Goal: Task Accomplishment & Management: Use online tool/utility

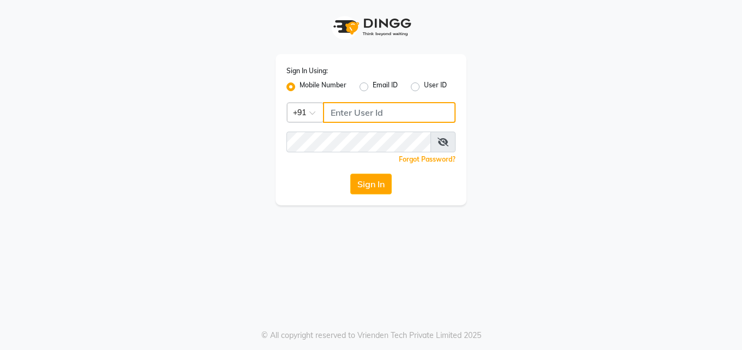
type input "7742989696"
click at [381, 190] on button "Sign In" at bounding box center [370, 183] width 41 height 21
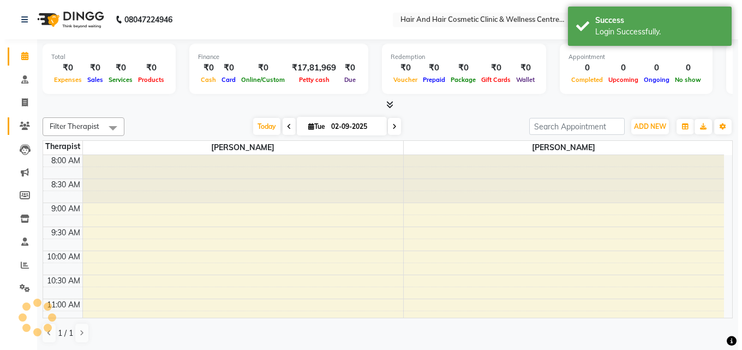
scroll to position [384, 0]
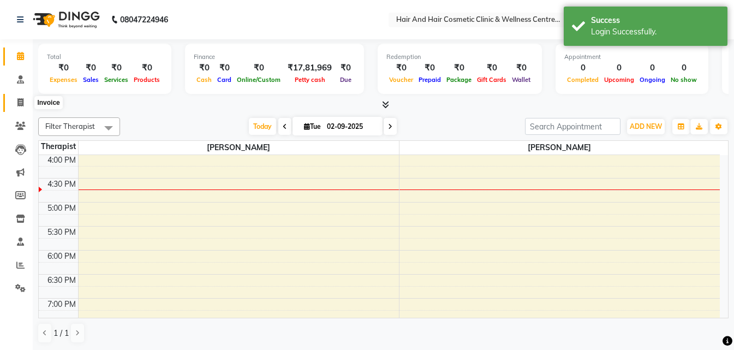
click at [22, 101] on icon at bounding box center [20, 102] width 6 height 8
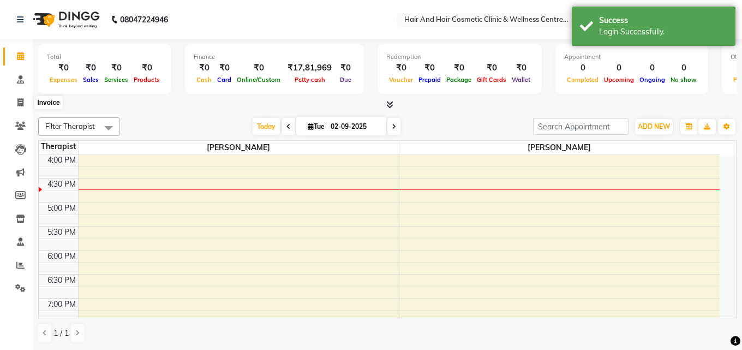
select select "service"
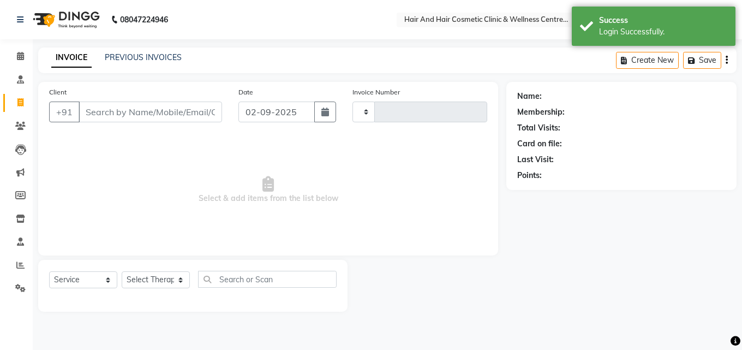
type input "0641"
select select "5272"
click at [104, 107] on input "Client" at bounding box center [150, 111] width 143 height 21
type input "9829126407"
click at [184, 108] on span "Add Client" at bounding box center [193, 111] width 43 height 11
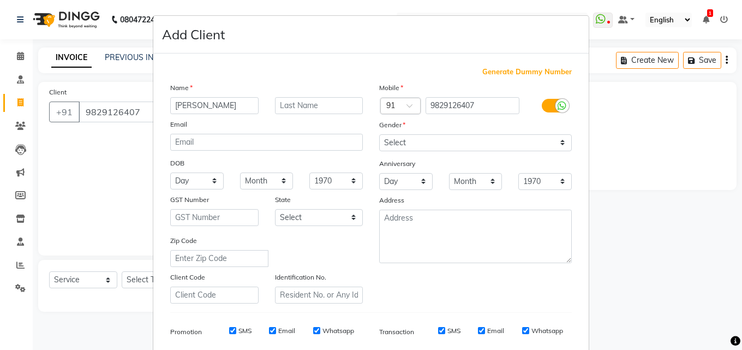
type input "[PERSON_NAME]"
click at [413, 140] on select "Select [DEMOGRAPHIC_DATA] [DEMOGRAPHIC_DATA] Other Prefer Not To Say" at bounding box center [475, 142] width 193 height 17
select select "[DEMOGRAPHIC_DATA]"
click at [379, 134] on select "Select [DEMOGRAPHIC_DATA] [DEMOGRAPHIC_DATA] Other Prefer Not To Say" at bounding box center [475, 142] width 193 height 17
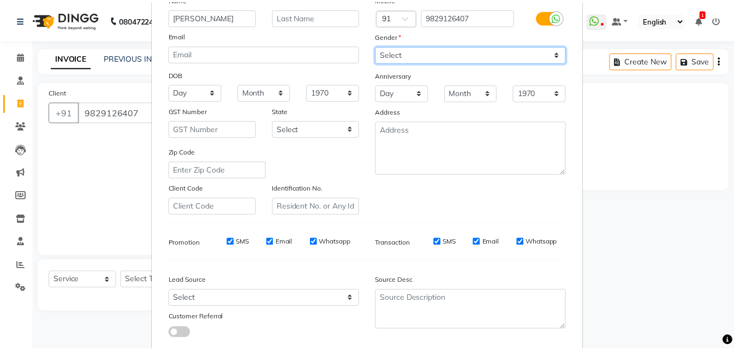
scroll to position [154, 0]
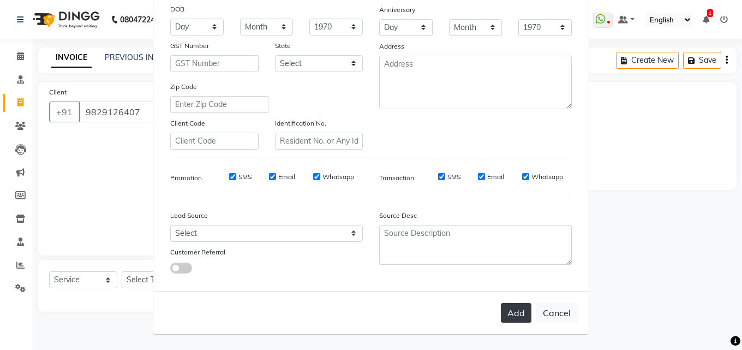
click at [518, 319] on button "Add" at bounding box center [516, 313] width 31 height 20
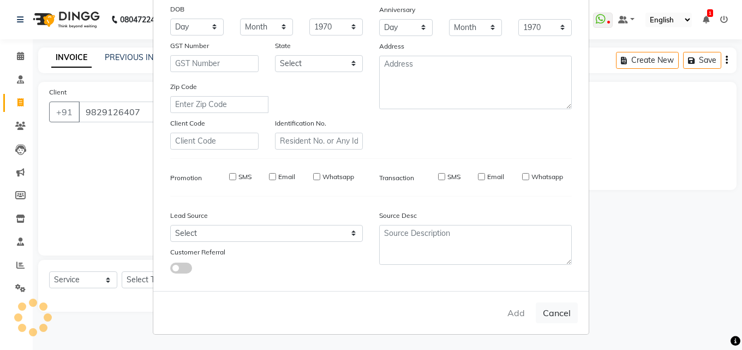
type input "98******07"
select select
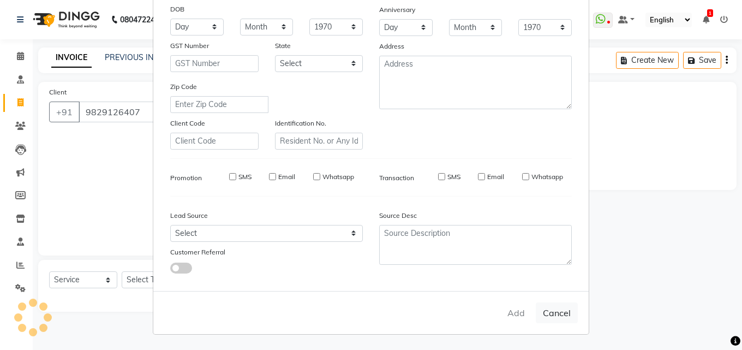
select select
checkbox input "false"
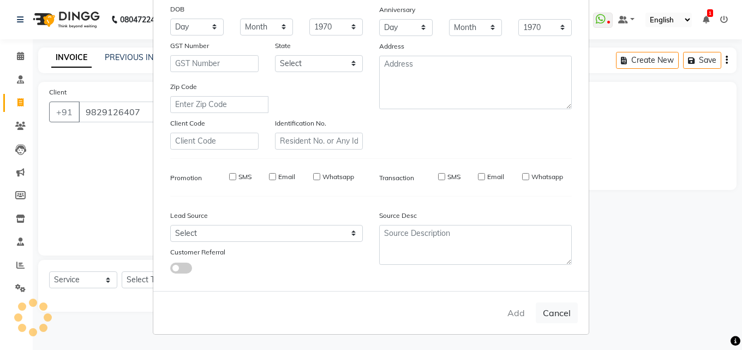
checkbox input "false"
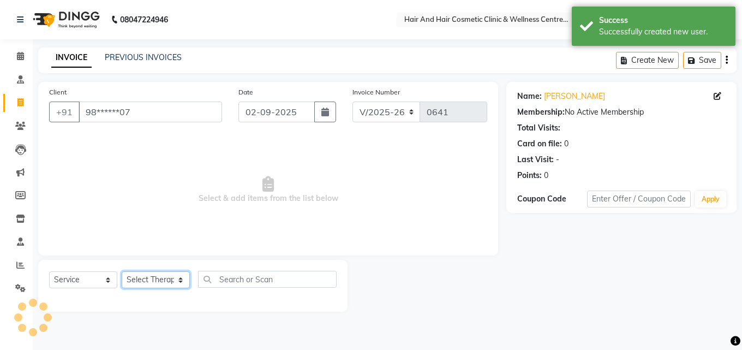
click at [167, 280] on select "Select Therapist [PERSON_NAME] [PERSON_NAME] DR [PERSON_NAME] Frontdesk [PERSON…" at bounding box center [156, 279] width 68 height 17
select select "34516"
click at [122, 271] on select "Select Therapist [PERSON_NAME] [PERSON_NAME] DR [PERSON_NAME] Frontdesk [PERSON…" at bounding box center [156, 279] width 68 height 17
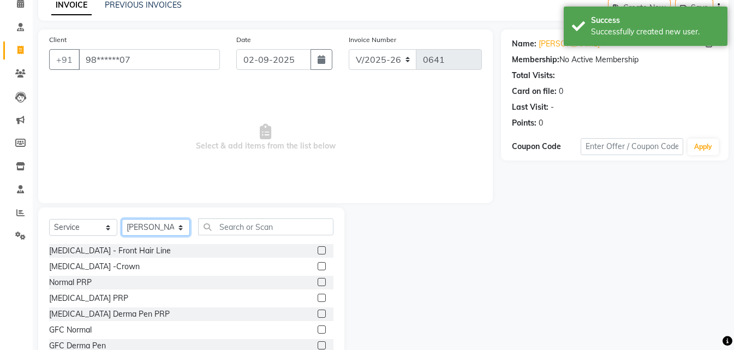
scroll to position [87, 0]
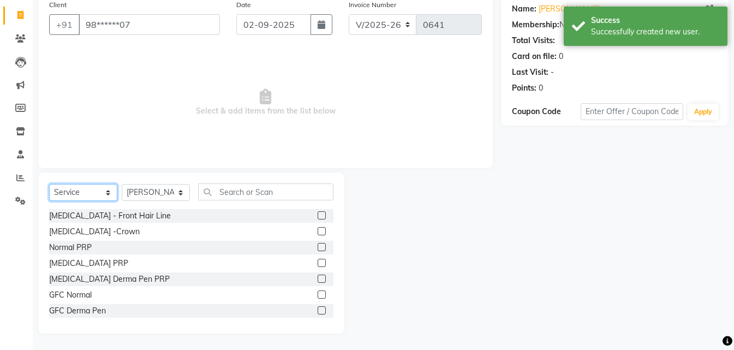
drag, startPoint x: 97, startPoint y: 193, endPoint x: 105, endPoint y: 200, distance: 10.4
click at [97, 193] on select "Select Service Product Membership Package Voucher Prepaid Gift Card" at bounding box center [83, 192] width 68 height 17
select select "package"
click at [49, 184] on select "Select Service Product Membership Package Voucher Prepaid Gift Card" at bounding box center [83, 192] width 68 height 17
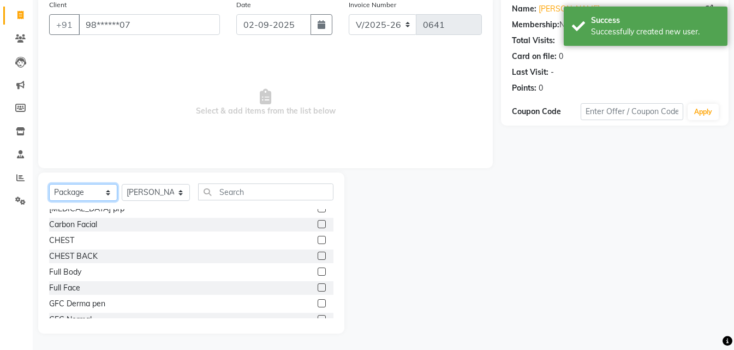
scroll to position [109, 0]
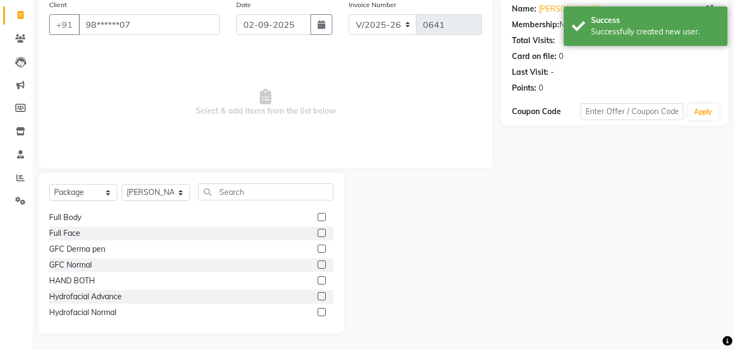
click at [317, 292] on label at bounding box center [321, 296] width 8 height 8
click at [317, 293] on input "checkbox" at bounding box center [320, 296] width 7 height 7
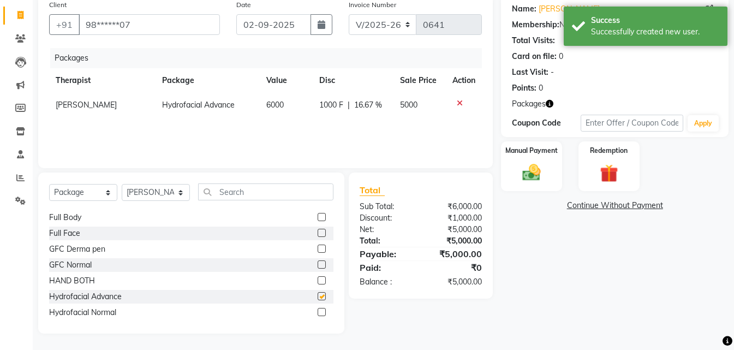
checkbox input "false"
click at [328, 108] on span "1000 F" at bounding box center [331, 104] width 24 height 11
select select "34516"
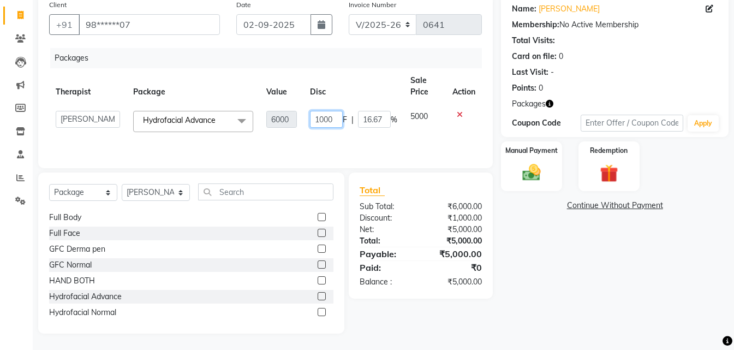
click at [324, 115] on input "1000" at bounding box center [326, 119] width 33 height 17
type input "1500"
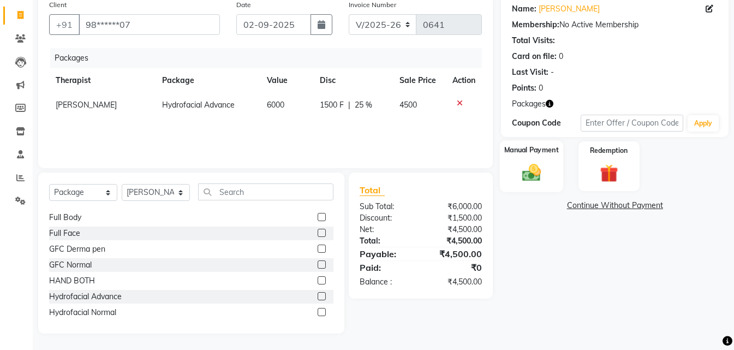
click at [536, 172] on img at bounding box center [531, 173] width 31 height 22
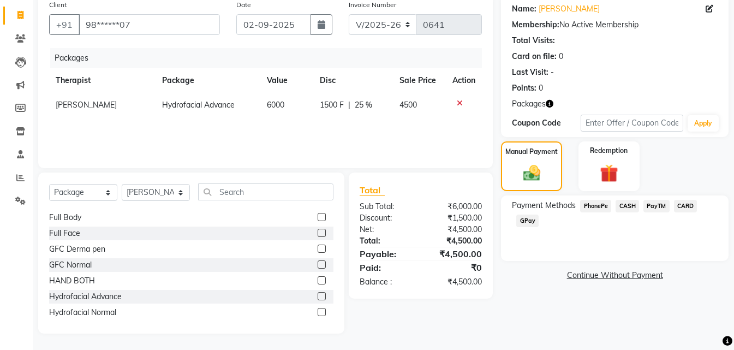
click at [625, 208] on span "CASH" at bounding box center [626, 206] width 23 height 13
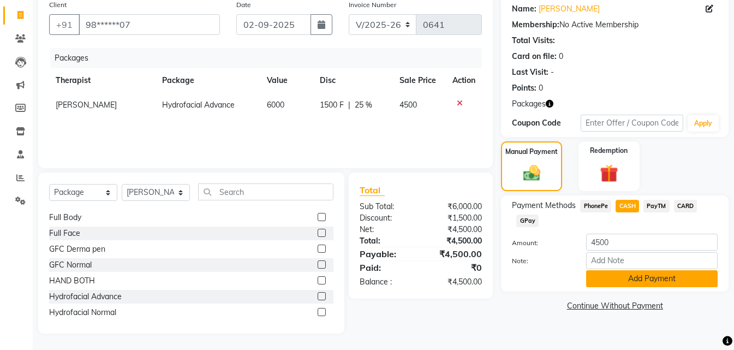
click at [622, 275] on button "Add Payment" at bounding box center [651, 278] width 131 height 17
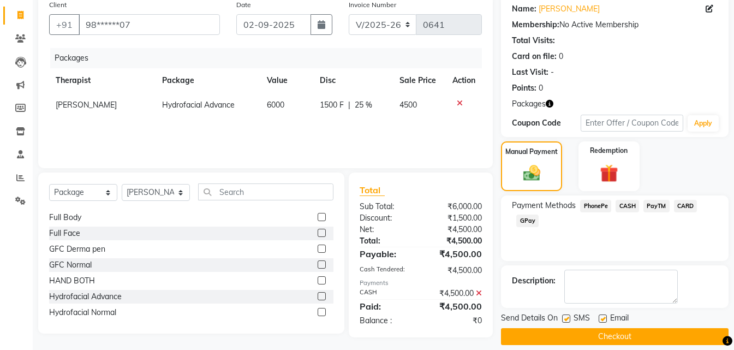
click at [615, 339] on button "Checkout" at bounding box center [614, 336] width 227 height 17
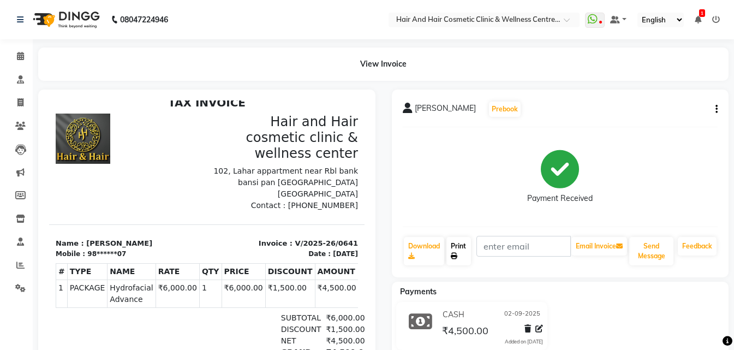
click at [453, 253] on icon at bounding box center [453, 256] width 7 height 7
click at [16, 106] on span at bounding box center [20, 103] width 19 height 13
select select "service"
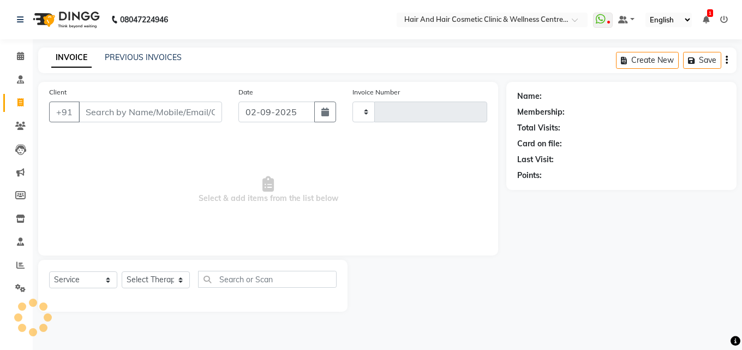
type input "0642"
select select "5272"
click at [102, 110] on input "Client" at bounding box center [150, 111] width 143 height 21
type input "9829126407"
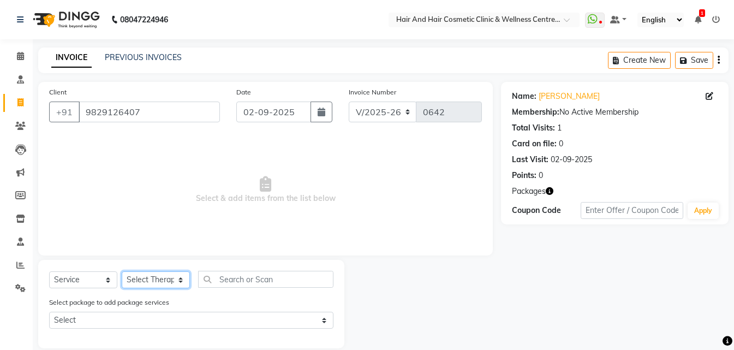
click at [147, 285] on select "Select Therapist [PERSON_NAME] [PERSON_NAME] DR [PERSON_NAME] Frontdesk [PERSON…" at bounding box center [156, 279] width 68 height 17
select select "34518"
click at [122, 271] on select "Select Therapist [PERSON_NAME] [PERSON_NAME] DR [PERSON_NAME] Frontdesk [PERSON…" at bounding box center [156, 279] width 68 height 17
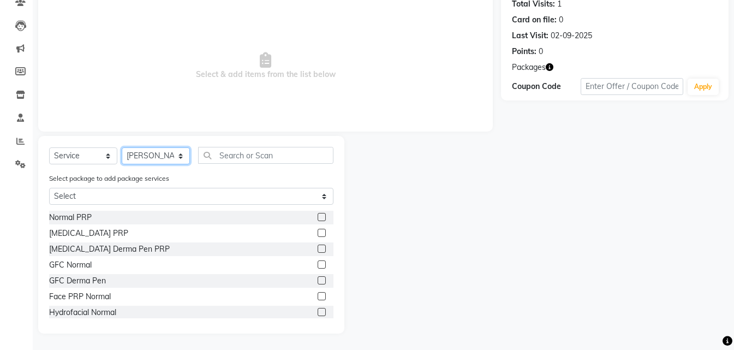
scroll to position [55, 0]
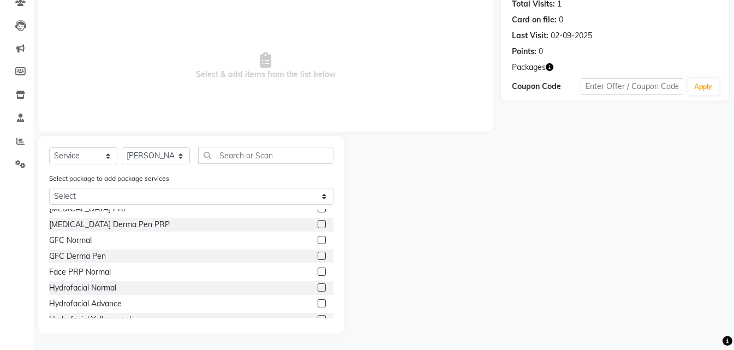
click at [317, 302] on label at bounding box center [321, 303] width 8 height 8
click at [317, 302] on input "checkbox" at bounding box center [320, 303] width 7 height 7
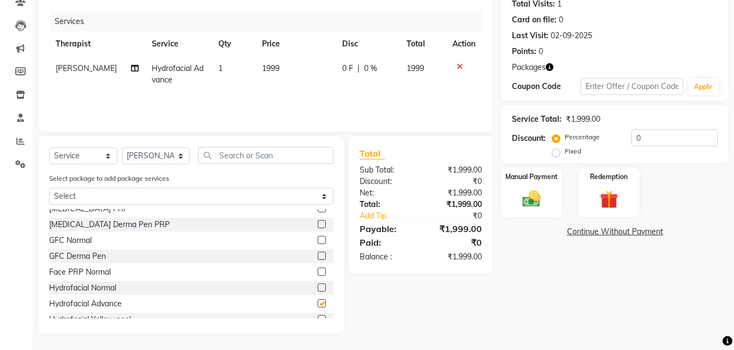
checkbox input "false"
click at [617, 197] on img at bounding box center [608, 199] width 31 height 23
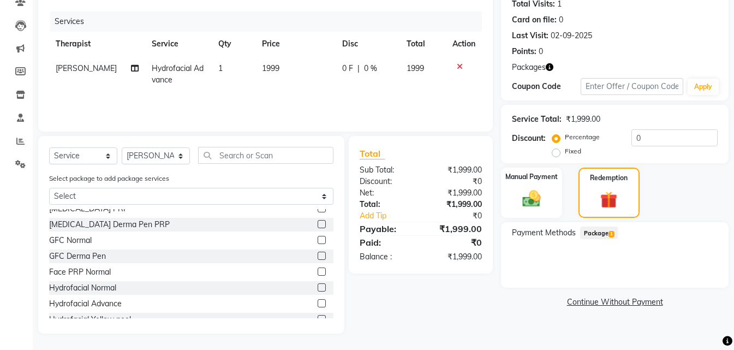
click at [593, 238] on span "Package 1" at bounding box center [599, 232] width 38 height 13
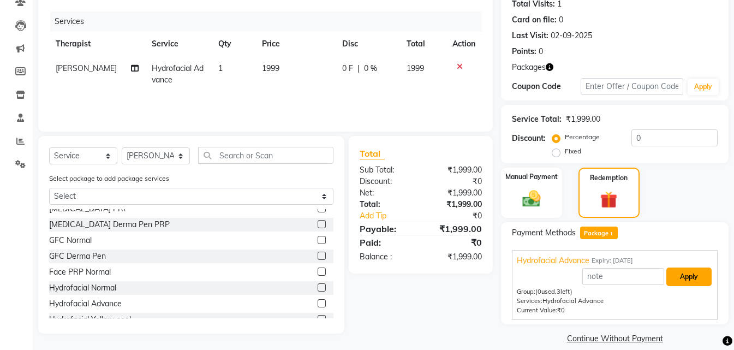
click at [700, 277] on button "Apply" at bounding box center [688, 276] width 45 height 19
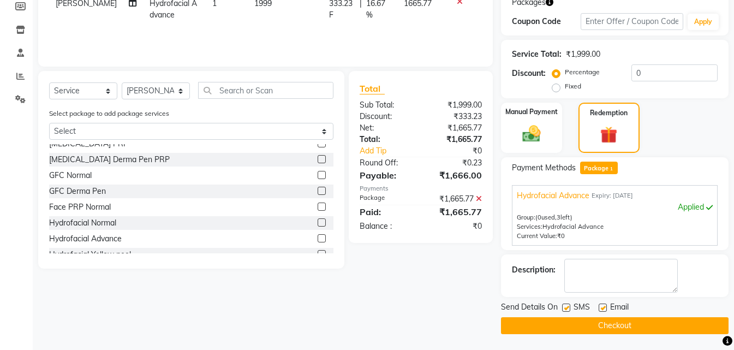
scroll to position [189, 0]
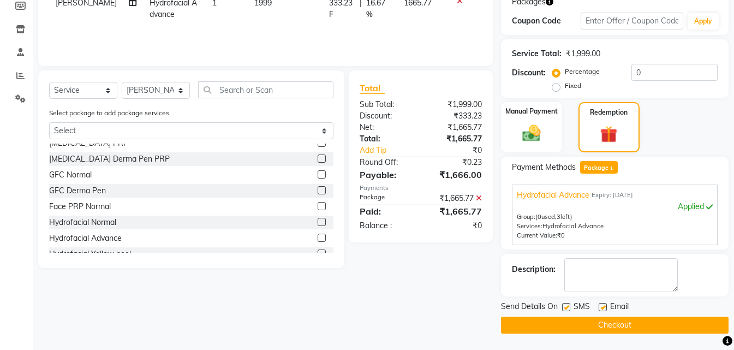
click at [567, 310] on label at bounding box center [566, 307] width 8 height 8
click at [567, 310] on input "checkbox" at bounding box center [565, 307] width 7 height 7
checkbox input "false"
click at [567, 323] on button "Checkout" at bounding box center [614, 324] width 227 height 17
